Goal: Task Accomplishment & Management: Manage account settings

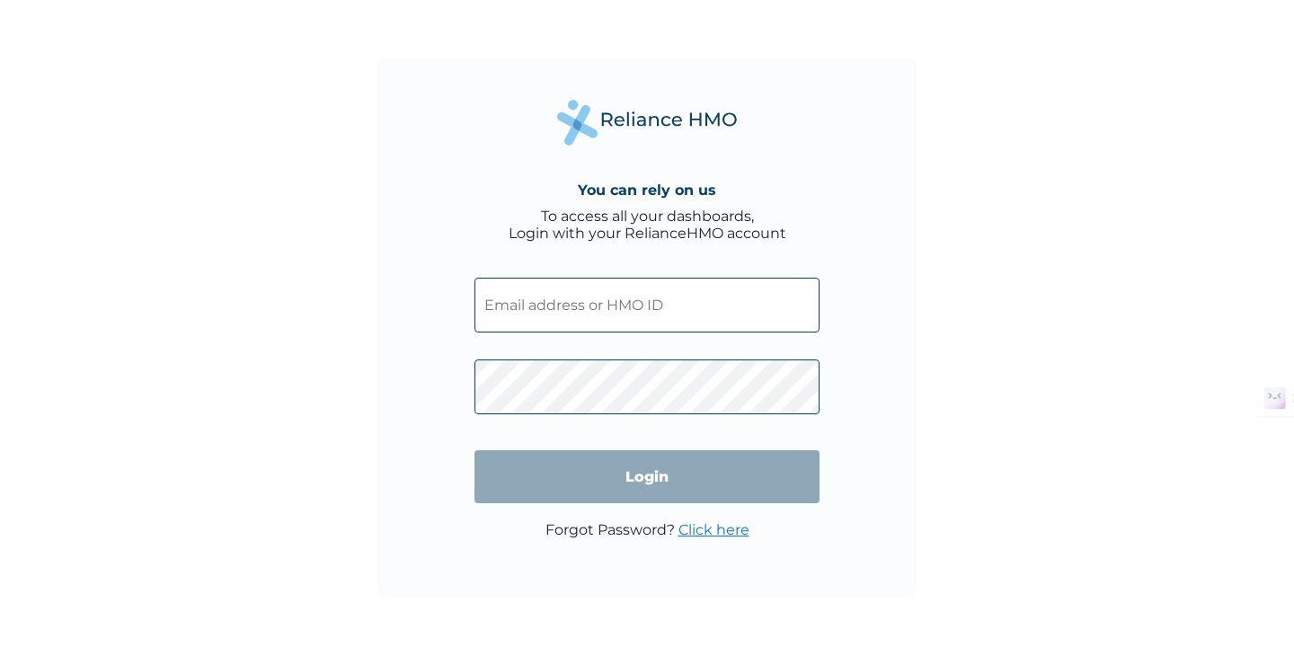
click at [642, 327] on input "text" at bounding box center [647, 305] width 345 height 55
click at [634, 305] on input "text" at bounding box center [647, 305] width 345 height 55
type input "c.anyanwuocha@gmail.com"
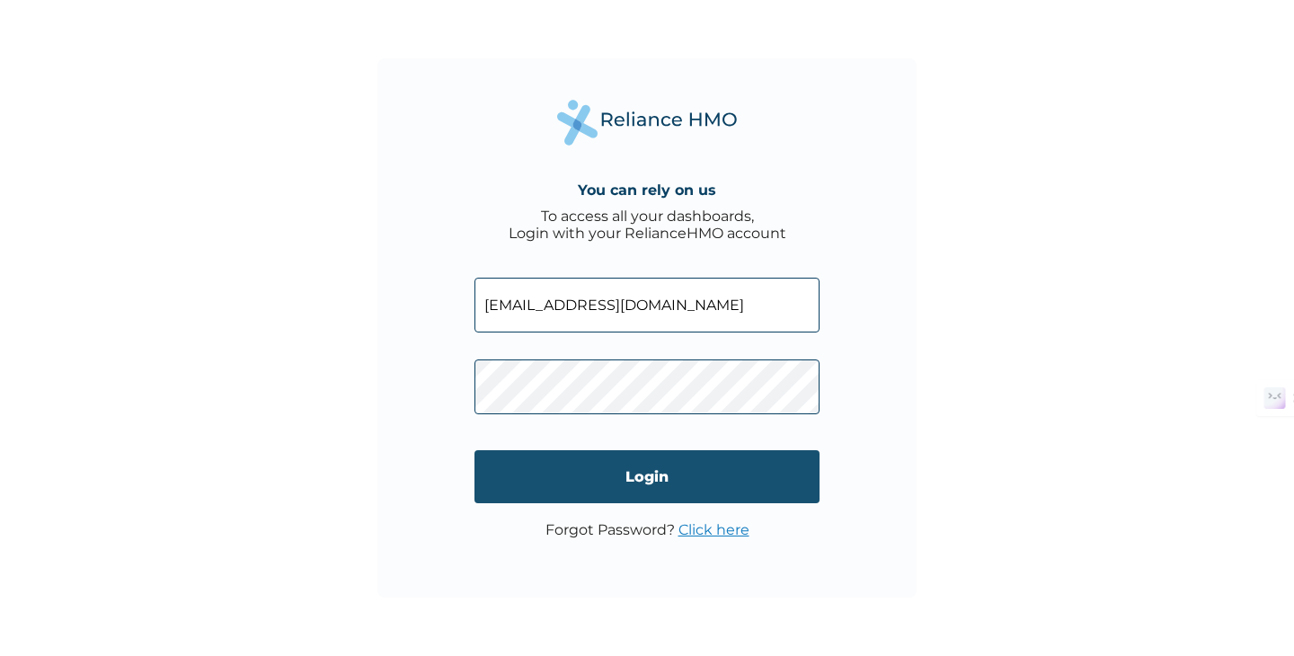
click at [722, 483] on input "Login" at bounding box center [647, 476] width 345 height 53
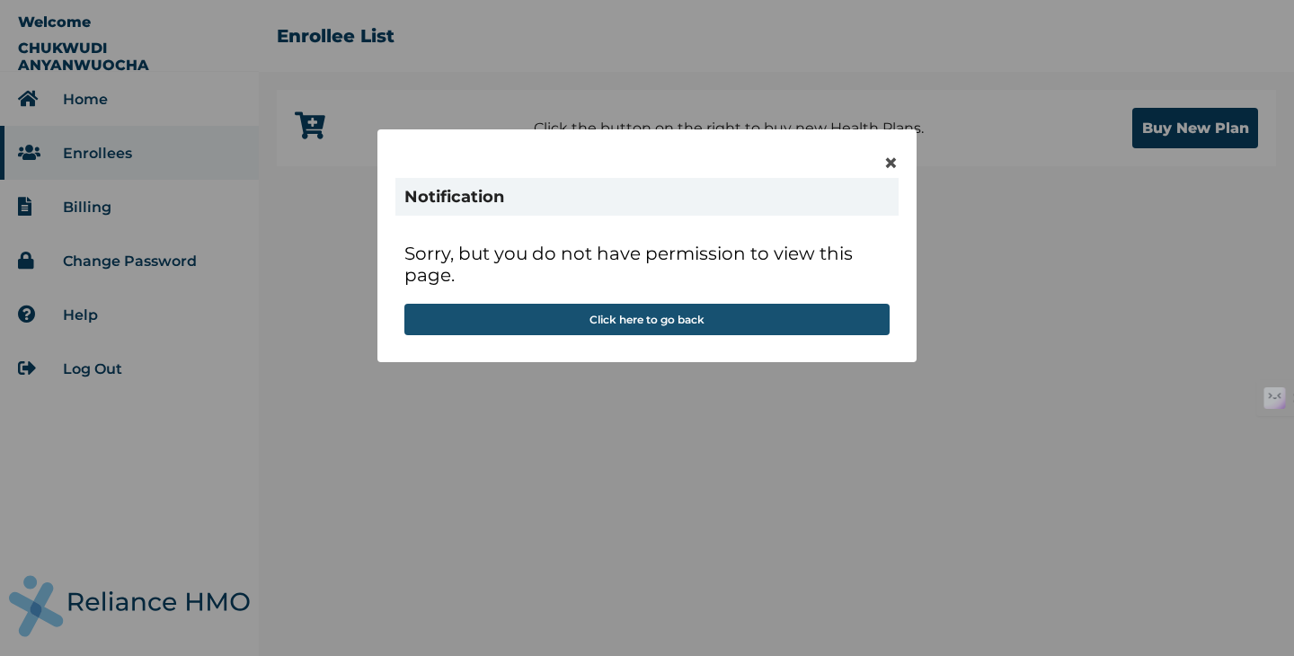
click at [634, 318] on button "Click here to go back" at bounding box center [646, 319] width 485 height 31
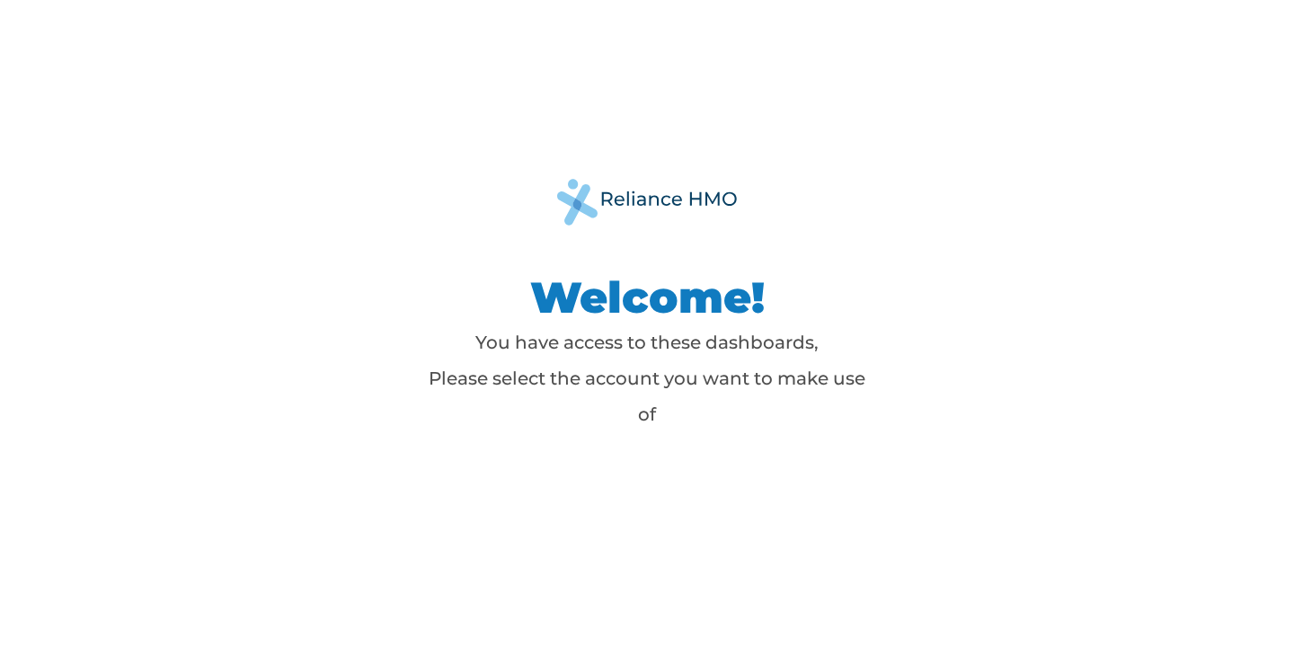
click at [847, 309] on h1 "Welcome!" at bounding box center [646, 298] width 449 height 54
click at [686, 366] on p "You have access to these dashboards, Please select the account you want to make…" at bounding box center [646, 378] width 449 height 108
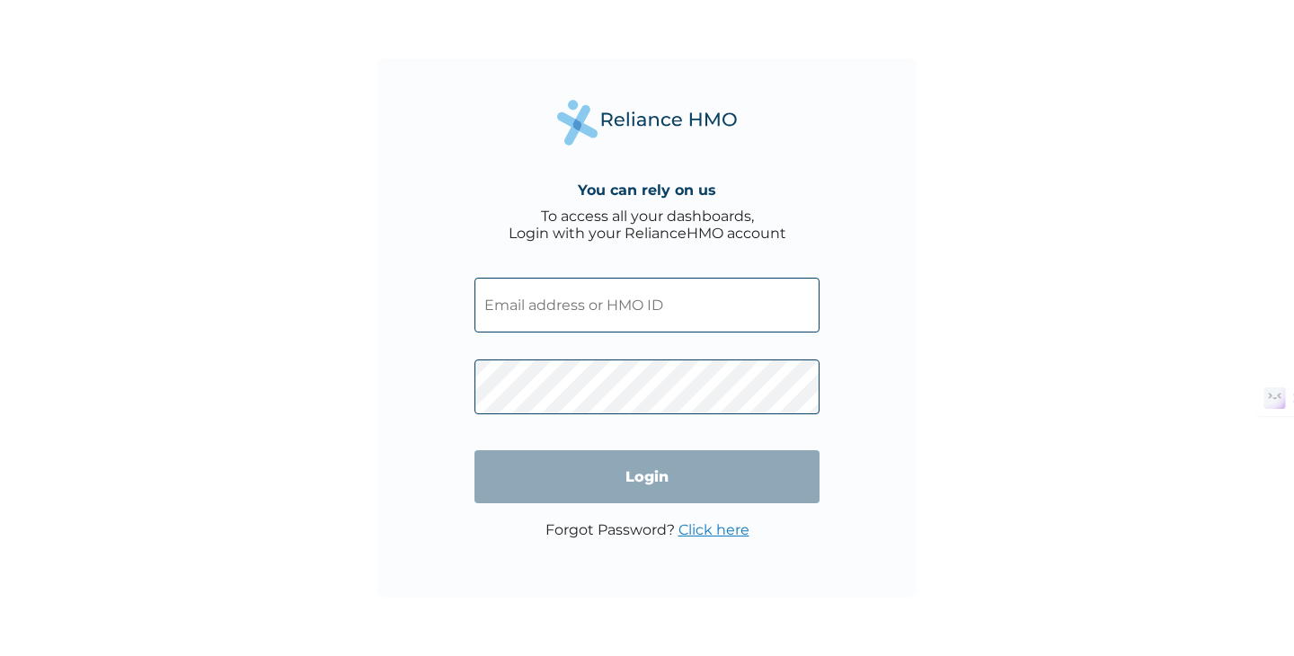
type input "c.anyanwuocha@gmail.com"
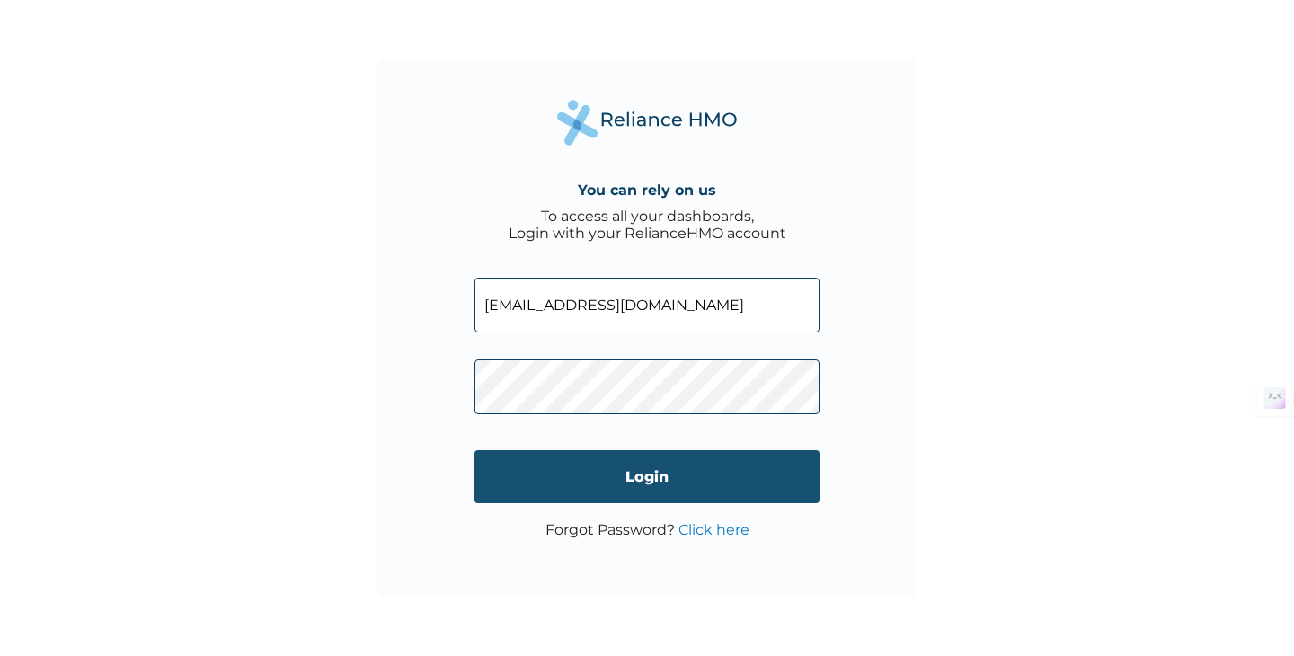
click at [675, 495] on input "Login" at bounding box center [647, 476] width 345 height 53
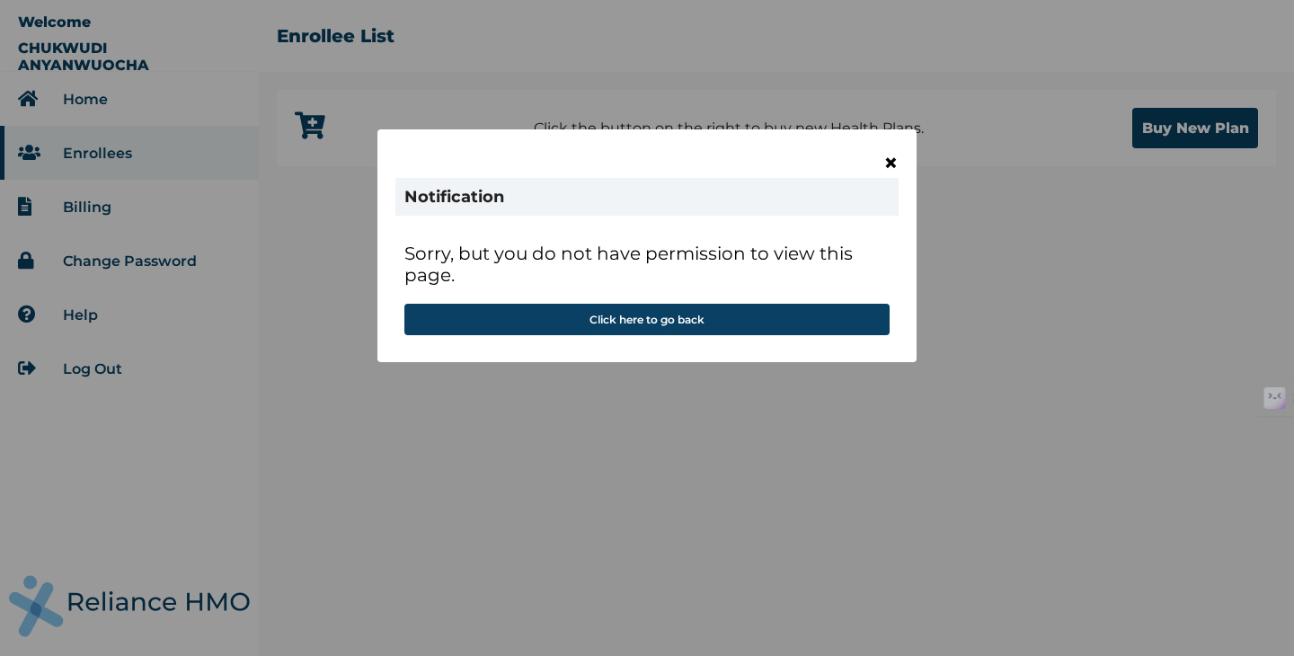
click at [892, 162] on span "×" at bounding box center [890, 162] width 15 height 31
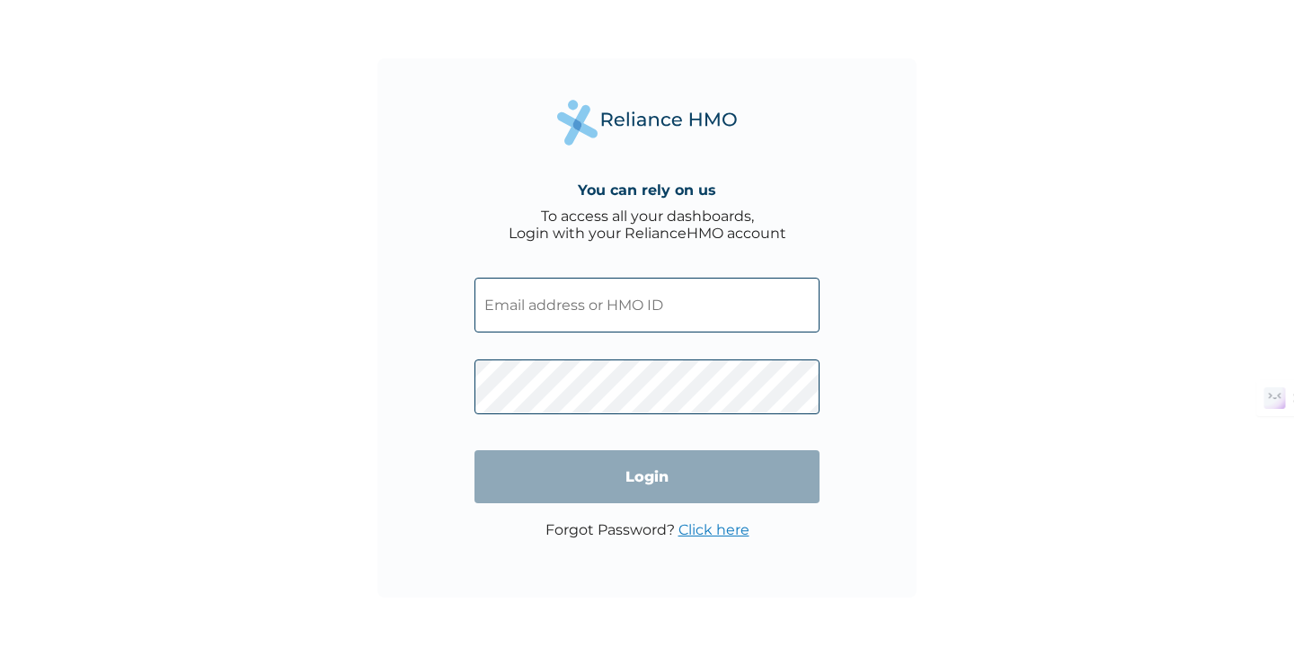
click at [547, 300] on input "text" at bounding box center [647, 305] width 345 height 55
type input "RET/32081/A"
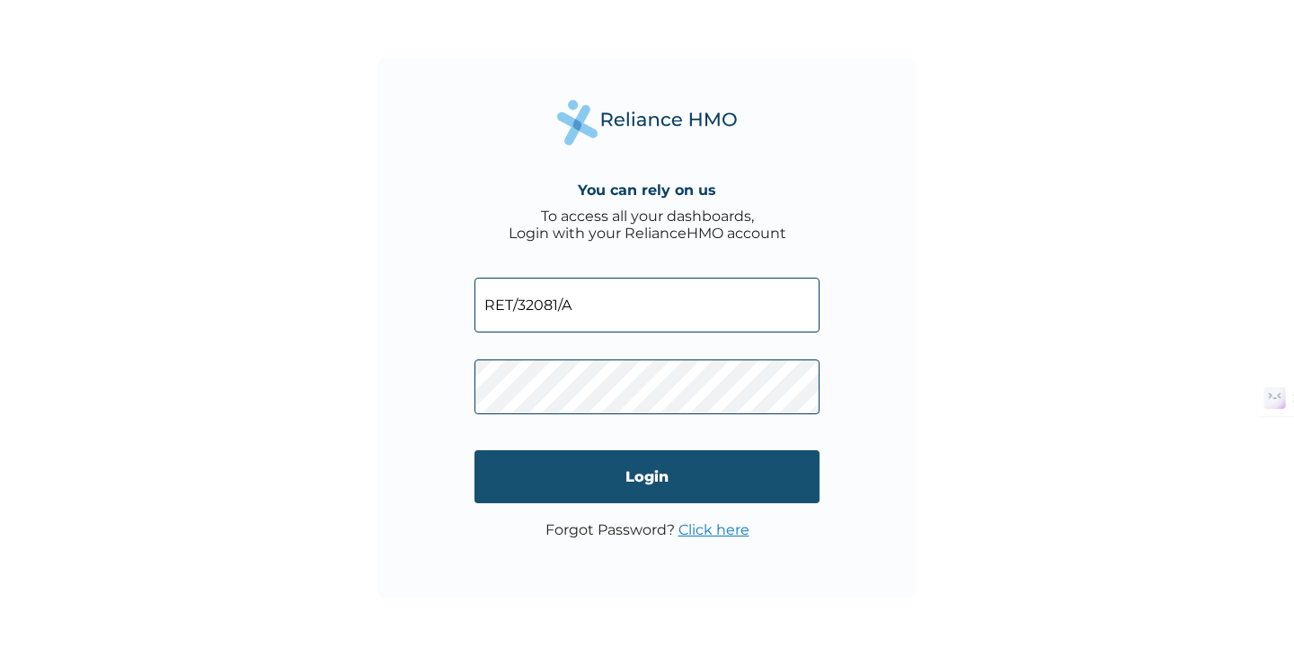
click at [693, 477] on input "Login" at bounding box center [647, 476] width 345 height 53
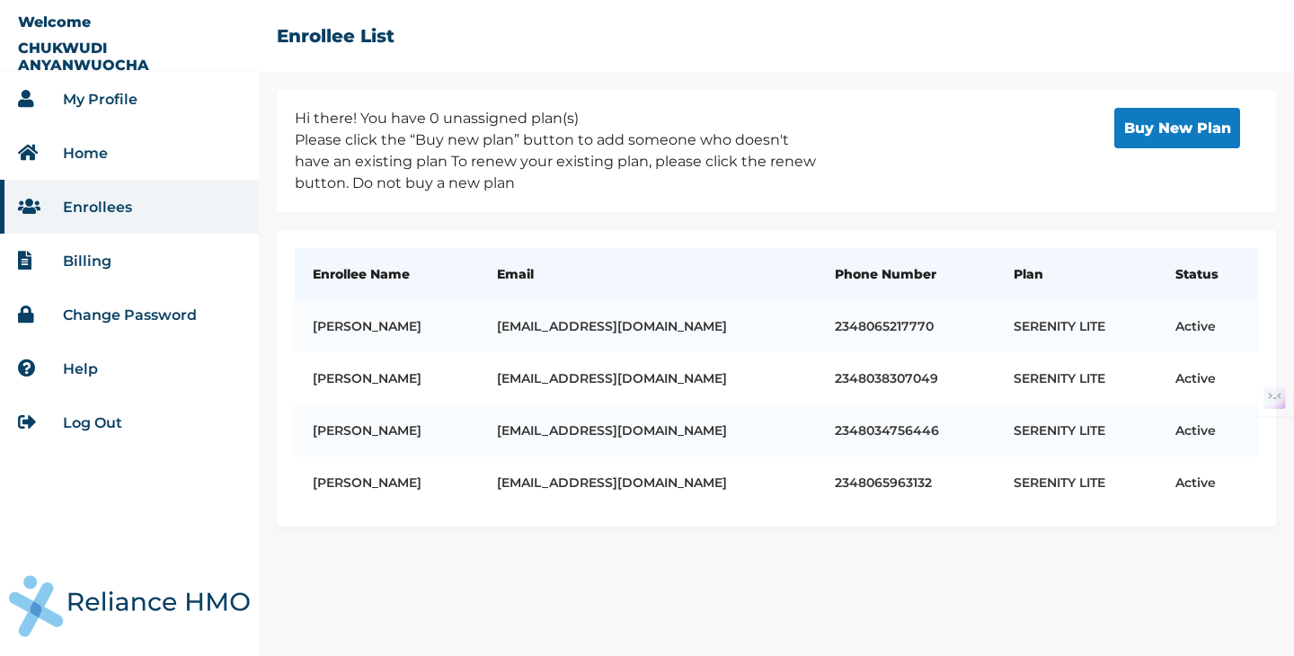
click at [142, 254] on li "Billing" at bounding box center [129, 261] width 259 height 54
click at [89, 259] on link "Billing" at bounding box center [87, 261] width 49 height 17
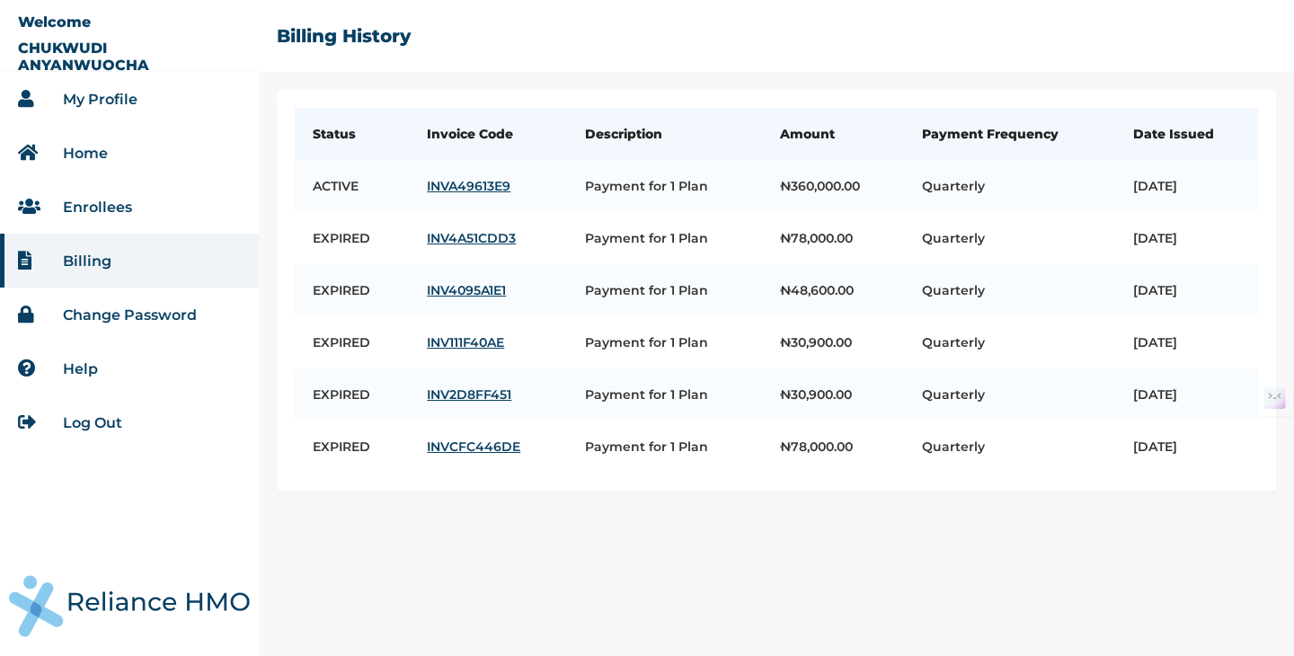
click at [136, 210] on li "Enrollees" at bounding box center [129, 207] width 259 height 54
click at [125, 205] on link "Enrollees" at bounding box center [97, 207] width 69 height 17
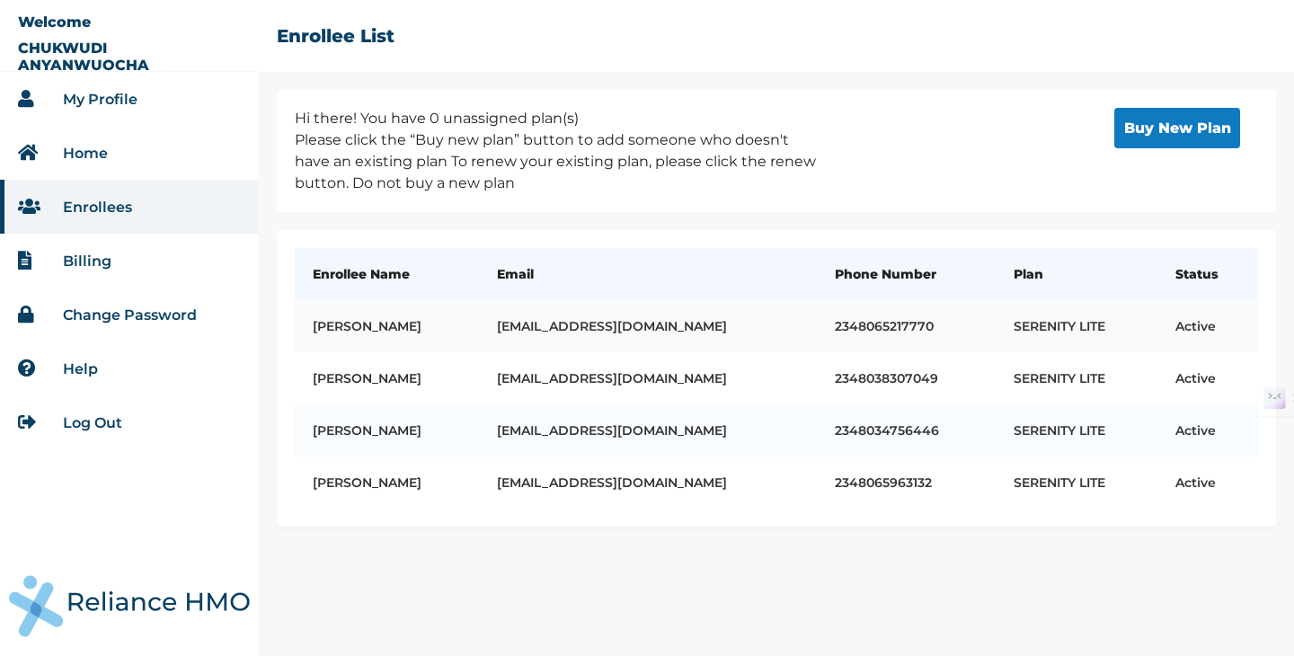
click at [466, 319] on td "Chukwudi Anyanwuocha" at bounding box center [387, 326] width 184 height 52
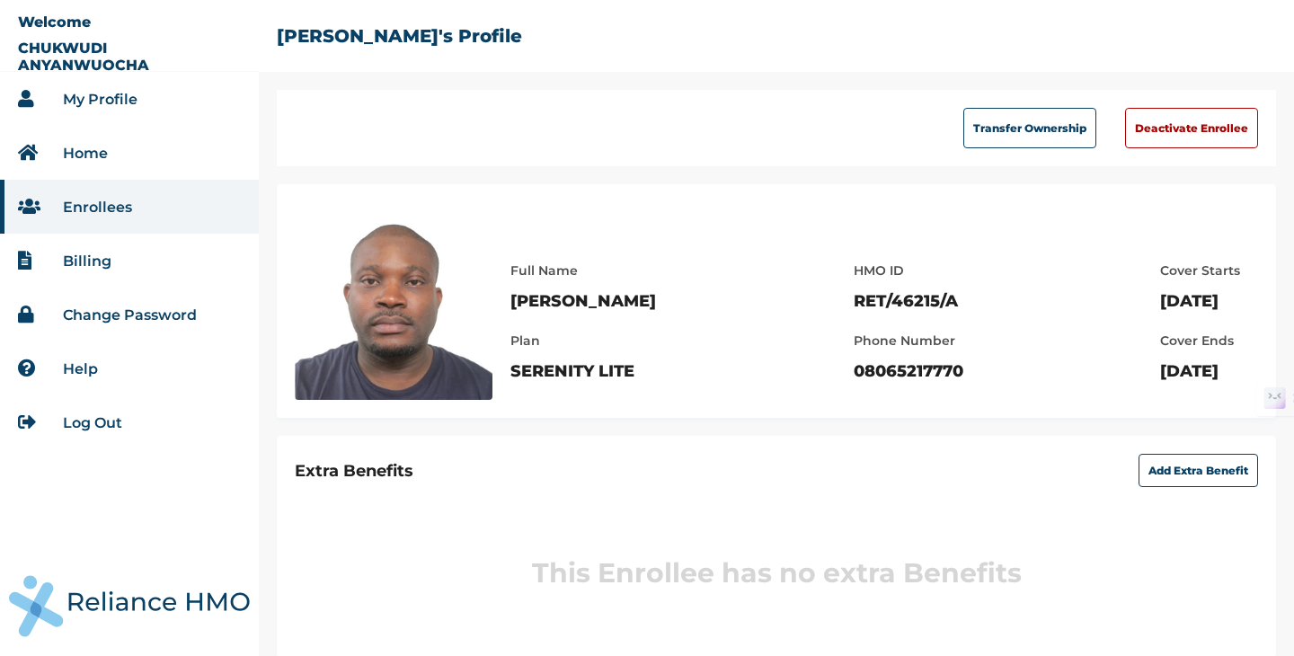
click at [182, 200] on li "Enrollees" at bounding box center [129, 207] width 259 height 54
click at [110, 207] on link "Enrollees" at bounding box center [97, 207] width 69 height 17
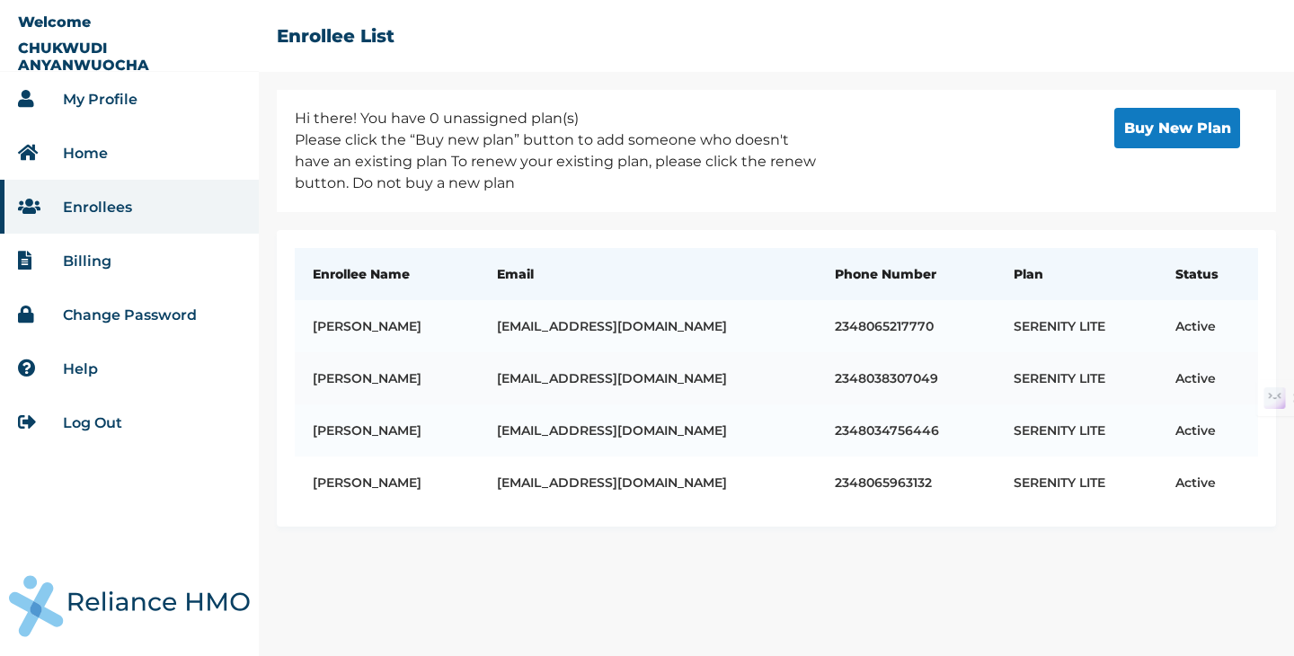
click at [1127, 381] on td "SERENITY LITE" at bounding box center [1077, 378] width 163 height 52
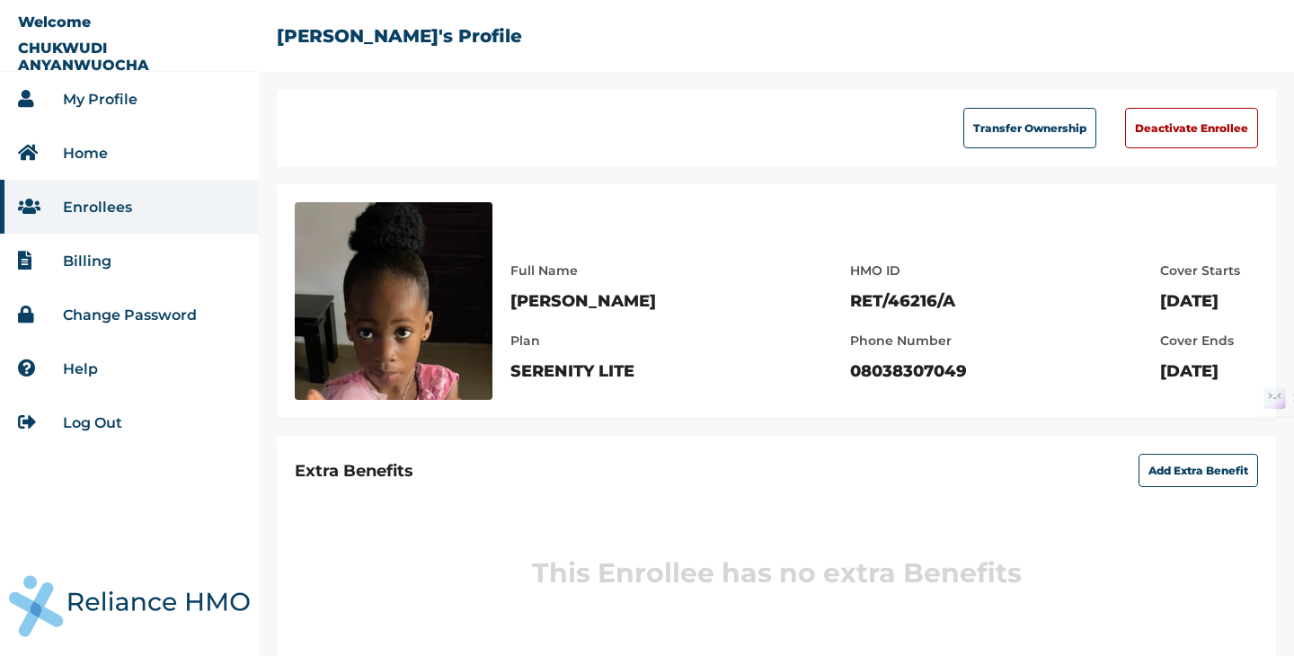
click at [146, 201] on li "Enrollees" at bounding box center [129, 207] width 259 height 54
click at [112, 204] on link "Enrollees" at bounding box center [97, 207] width 69 height 17
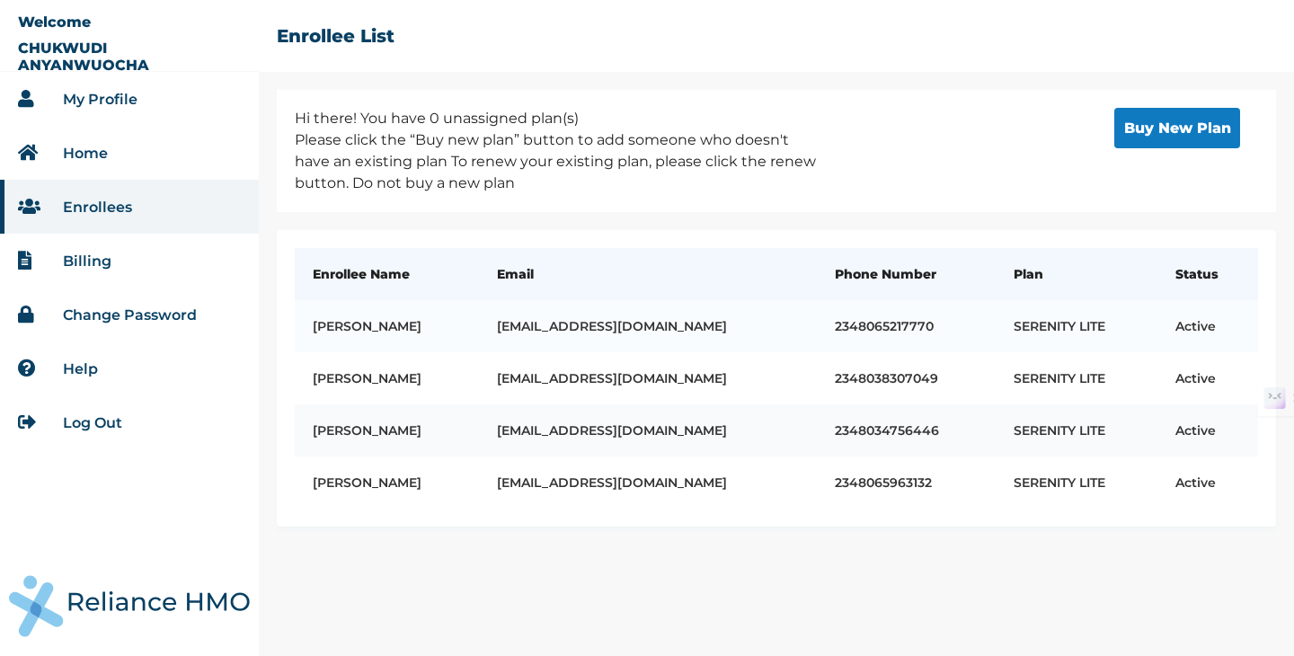
click at [398, 433] on td "Christiana Anyanwuocha" at bounding box center [387, 430] width 184 height 52
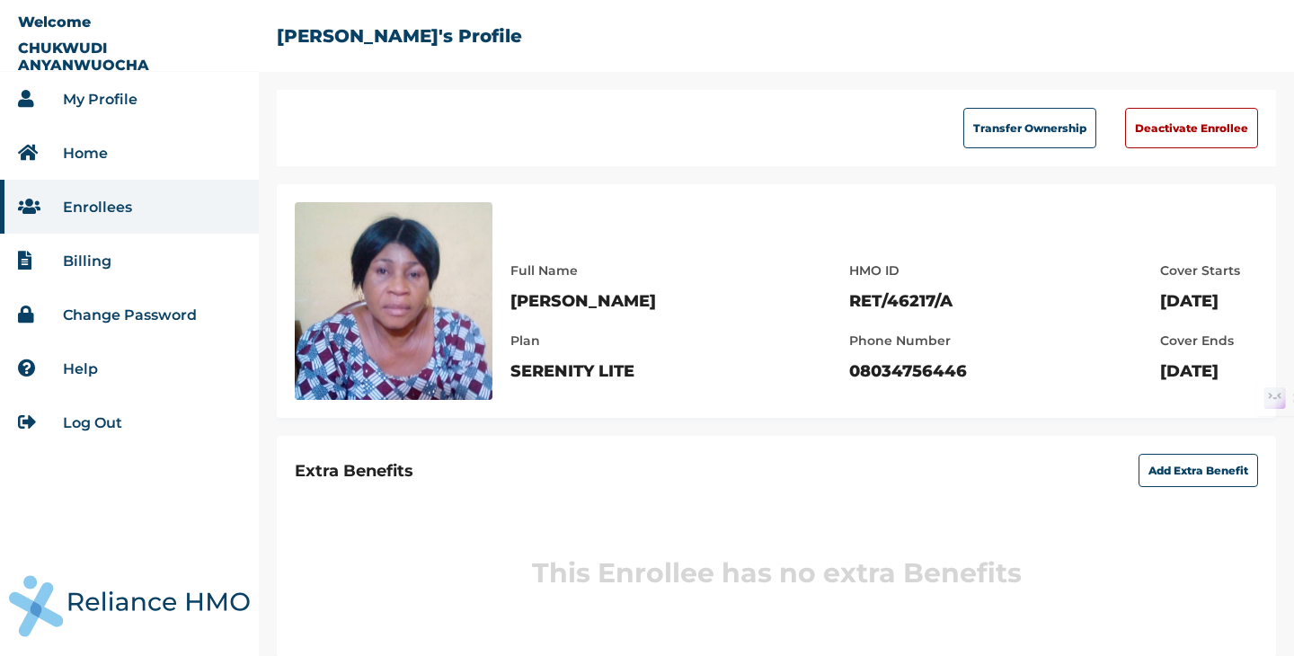
click at [166, 201] on li "Enrollees" at bounding box center [129, 207] width 259 height 54
click at [134, 207] on li "Enrollees" at bounding box center [129, 207] width 259 height 54
click at [112, 201] on link "Enrollees" at bounding box center [97, 207] width 69 height 17
